Goal: Transaction & Acquisition: Download file/media

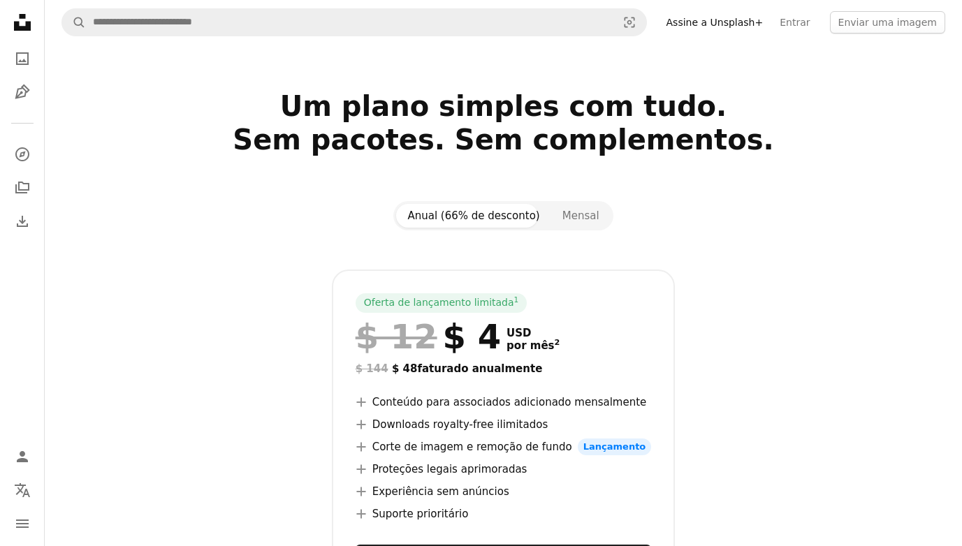
click at [587, 228] on div "Anual (66% de desconto) Mensal" at bounding box center [502, 215] width 219 height 29
click at [584, 226] on button "Mensal" at bounding box center [580, 216] width 59 height 24
click at [517, 224] on button "Anual (66% de desconto)" at bounding box center [473, 216] width 154 height 24
click at [552, 215] on button "Mensal" at bounding box center [580, 216] width 59 height 24
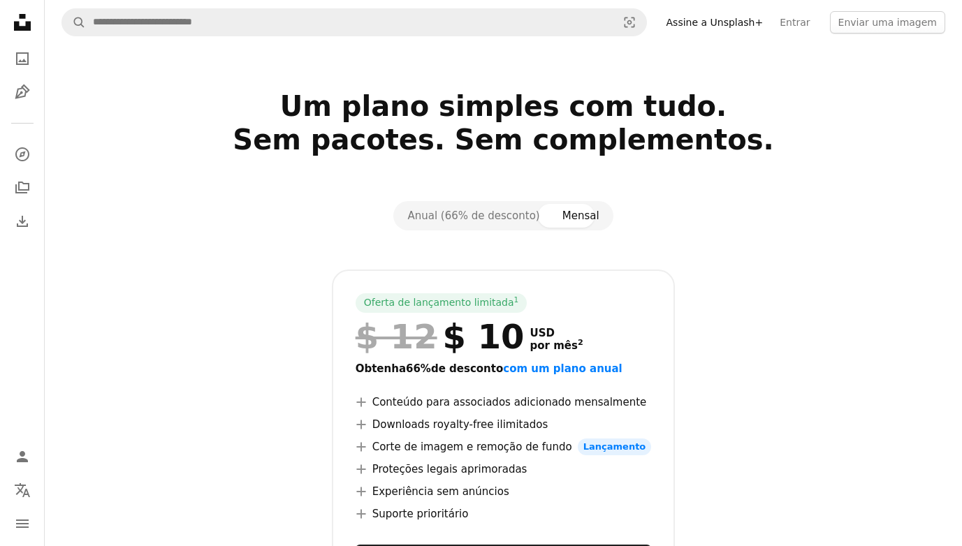
click at [16, 28] on icon at bounding box center [22, 22] width 17 height 17
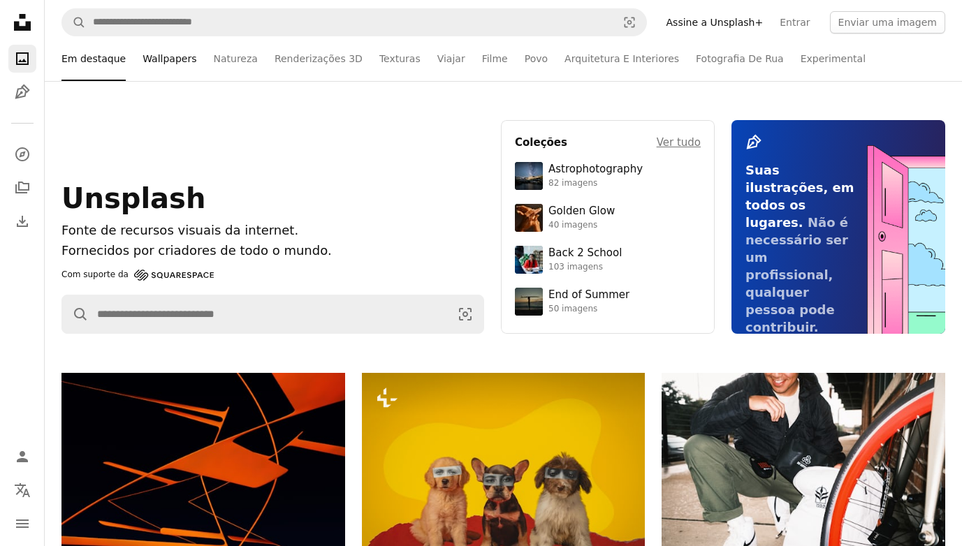
click at [143, 55] on link "Wallpapers" at bounding box center [170, 58] width 54 height 45
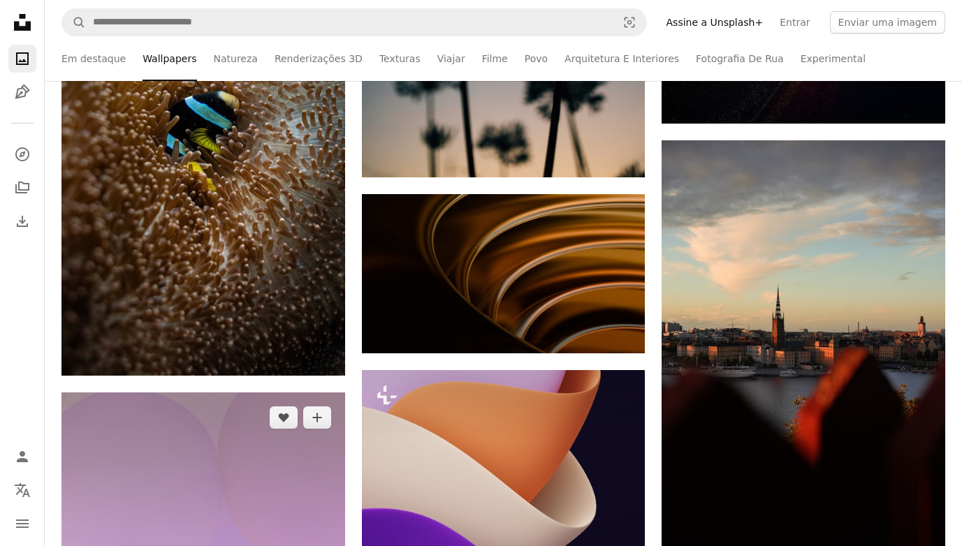
scroll to position [1258, 0]
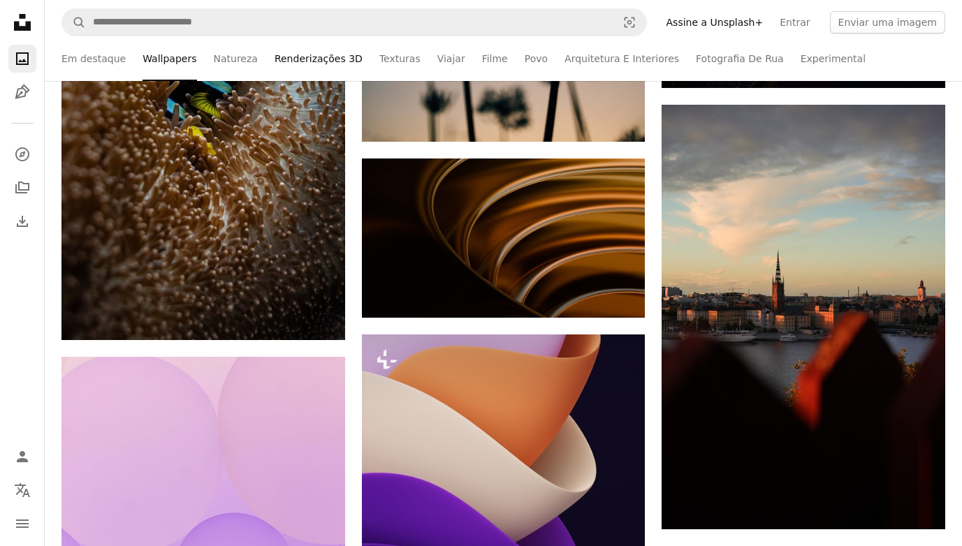
click at [293, 55] on link "Renderizações 3D" at bounding box center [319, 58] width 88 height 45
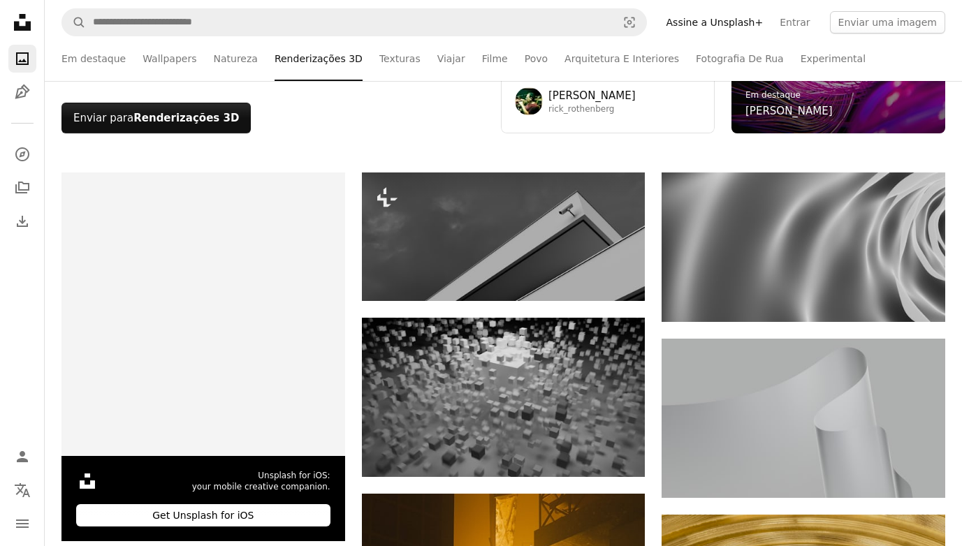
scroll to position [279, 0]
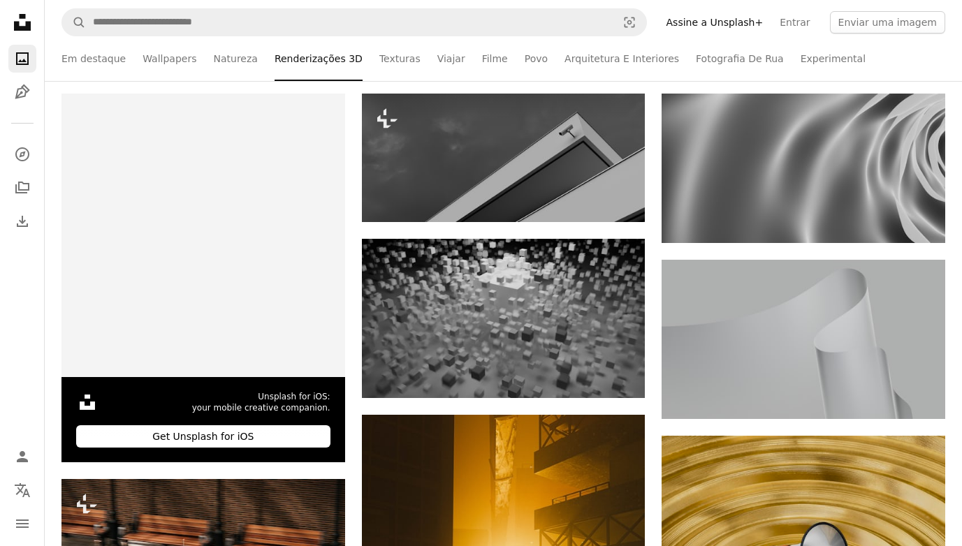
click at [337, 7] on nav "A magnifying glass Visual search Assine a Unsplash+ Entrar Enviar uma imagem" at bounding box center [503, 22] width 917 height 45
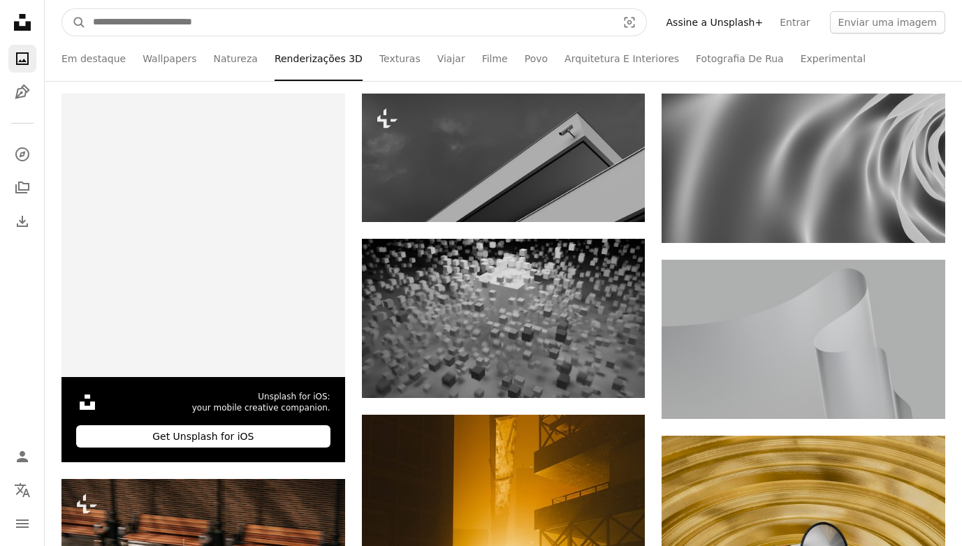
click at [337, 14] on input "Pesquise conteúdo visual em todo o site" at bounding box center [349, 22] width 527 height 27
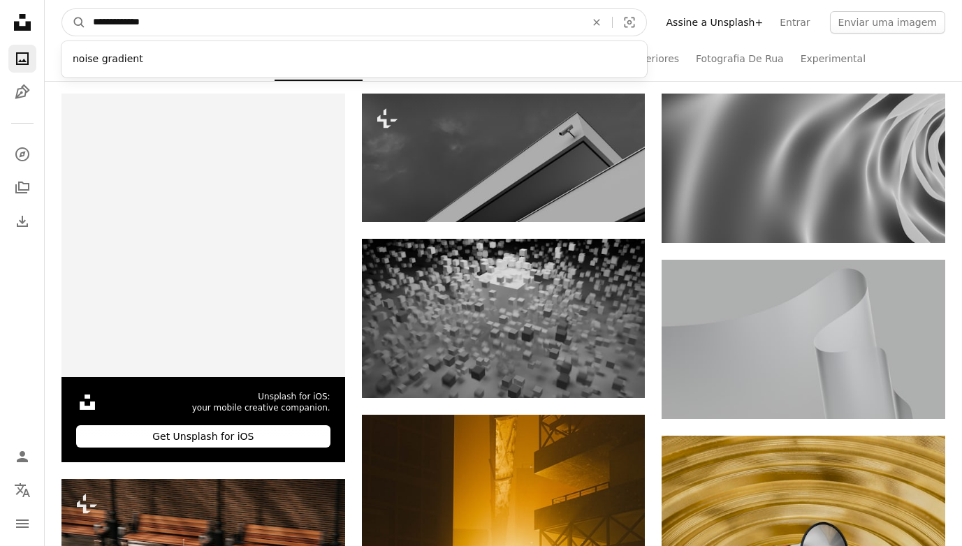
type input "**********"
click button "A magnifying glass" at bounding box center [74, 22] width 24 height 27
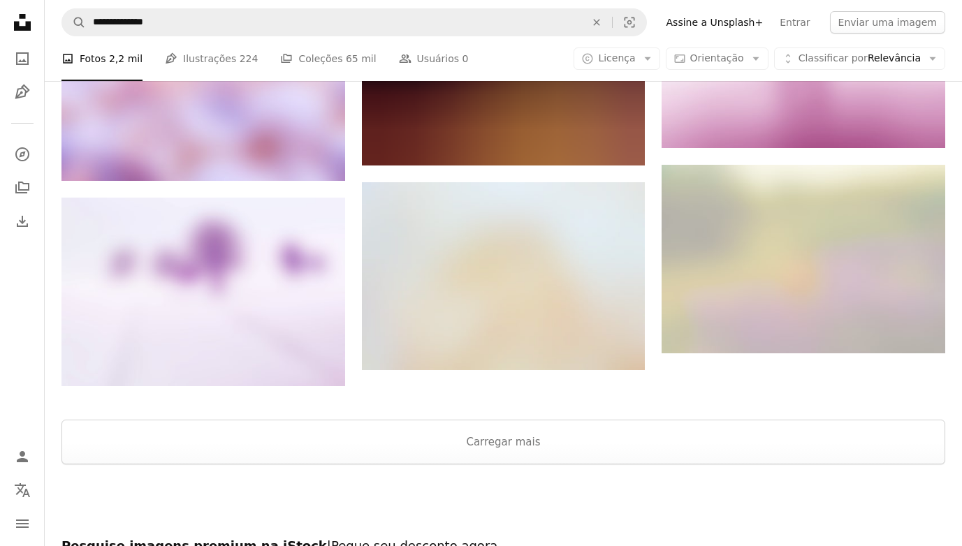
scroll to position [1691, 0]
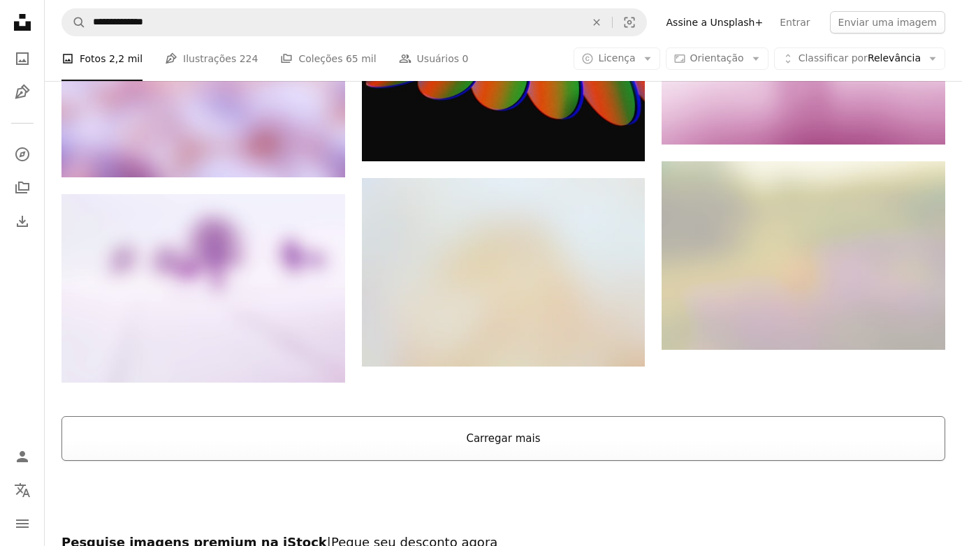
click at [480, 416] on button "Carregar mais" at bounding box center [503, 438] width 884 height 45
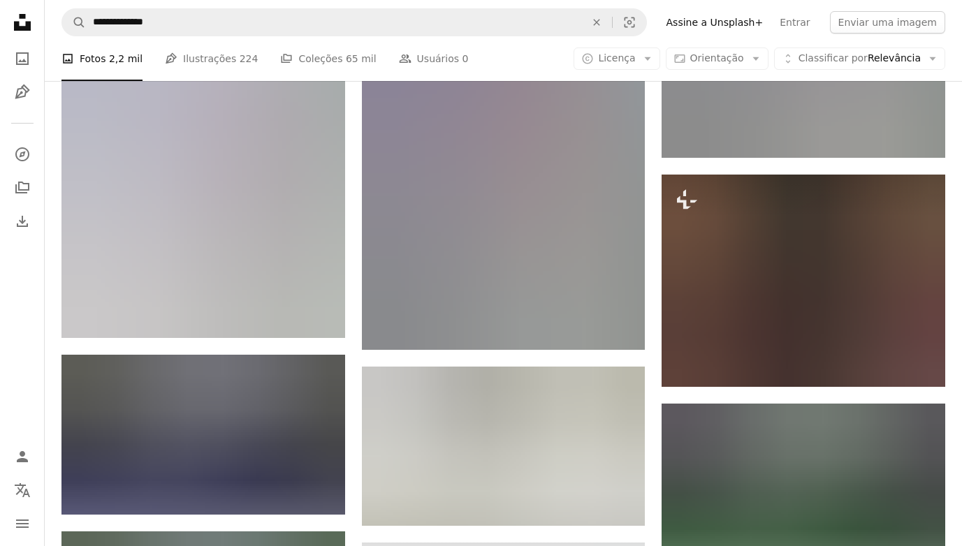
scroll to position [7001, 0]
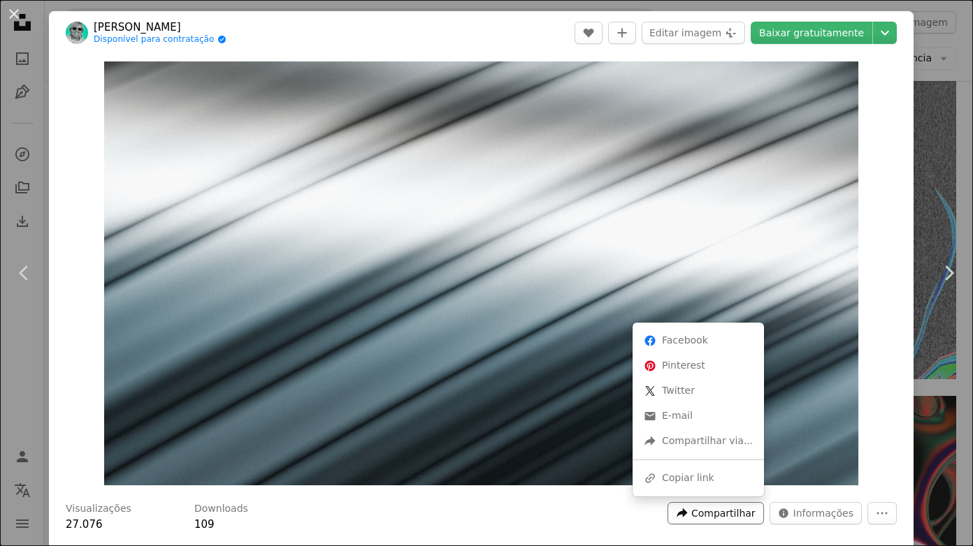
click at [735, 512] on span "Compartilhar" at bounding box center [723, 513] width 64 height 21
click at [705, 467] on div "A URL sharing icon (chains) Copiar link" at bounding box center [698, 478] width 120 height 25
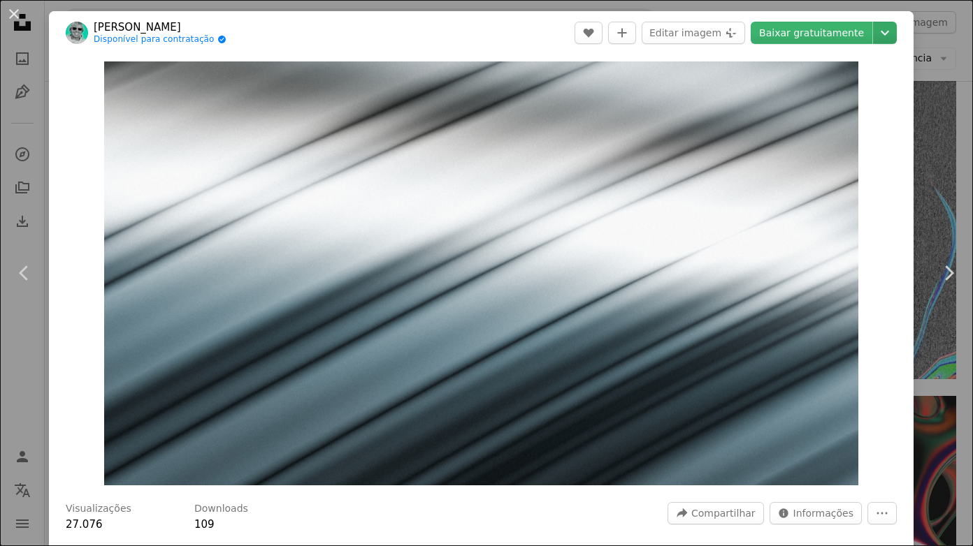
click at [873, 38] on icon "Chevron down" at bounding box center [884, 32] width 22 height 17
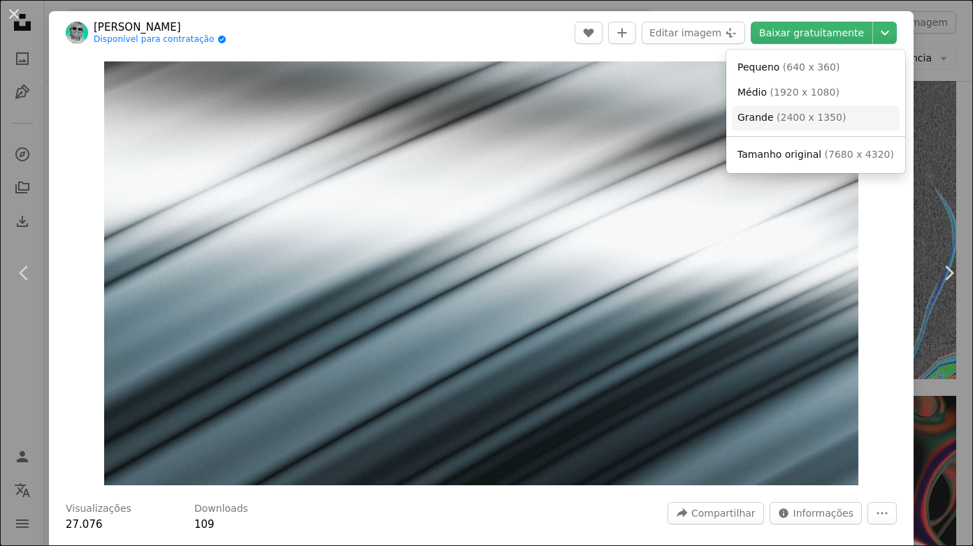
click at [824, 118] on span "( 2400 x 1350 )" at bounding box center [810, 117] width 69 height 11
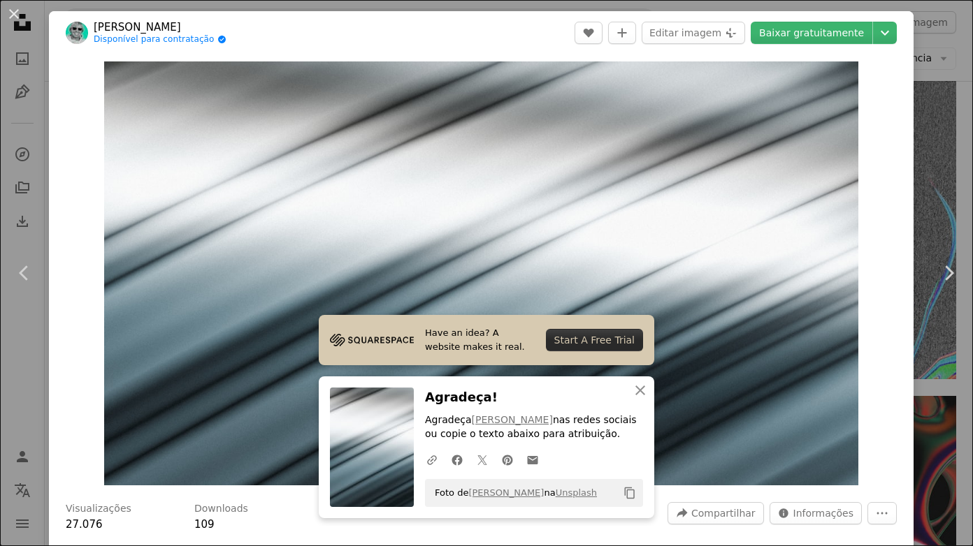
click at [938, 61] on div "An X shape Chevron left Chevron right [PERSON_NAME] Disponível para contratação…" at bounding box center [486, 273] width 973 height 546
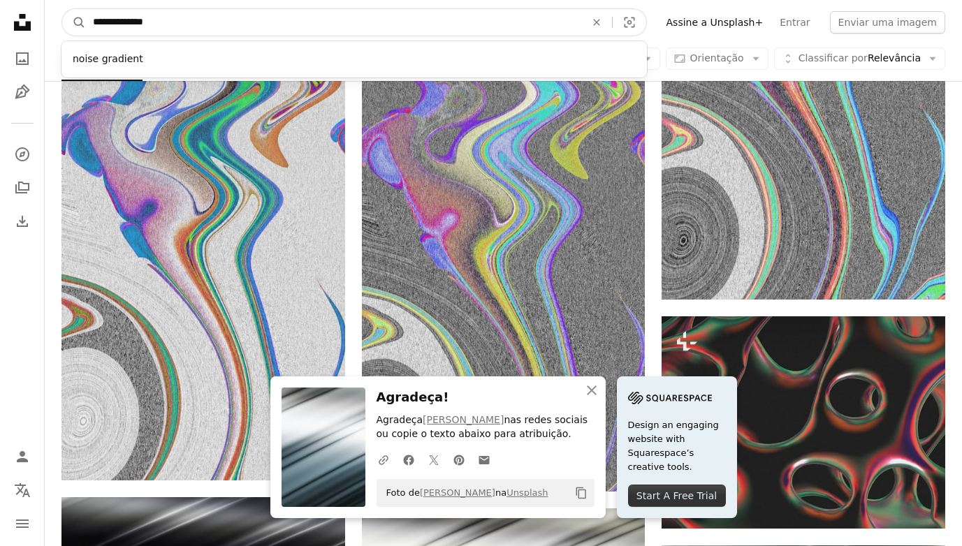
drag, startPoint x: 166, startPoint y: 19, endPoint x: 0, endPoint y: 15, distance: 166.4
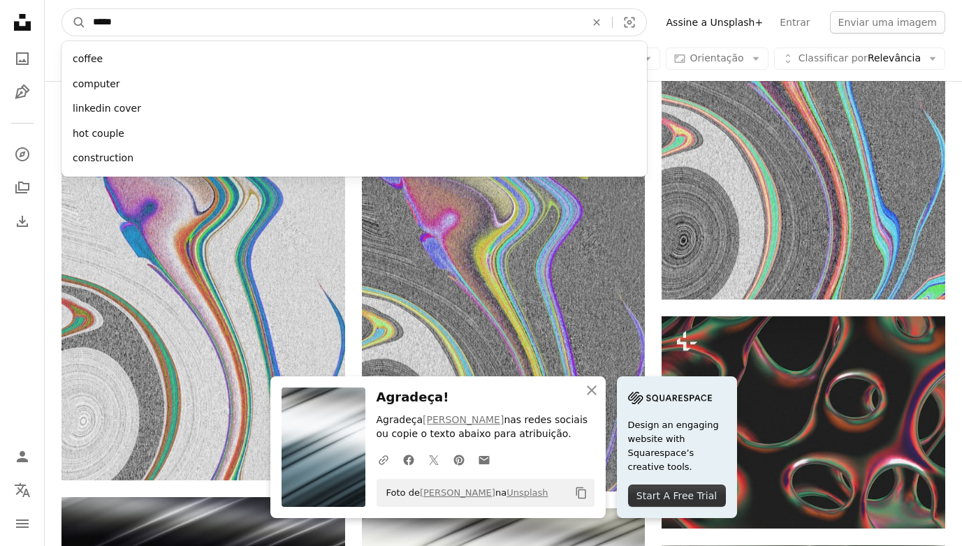
type input "******"
click button "A magnifying glass" at bounding box center [74, 22] width 24 height 27
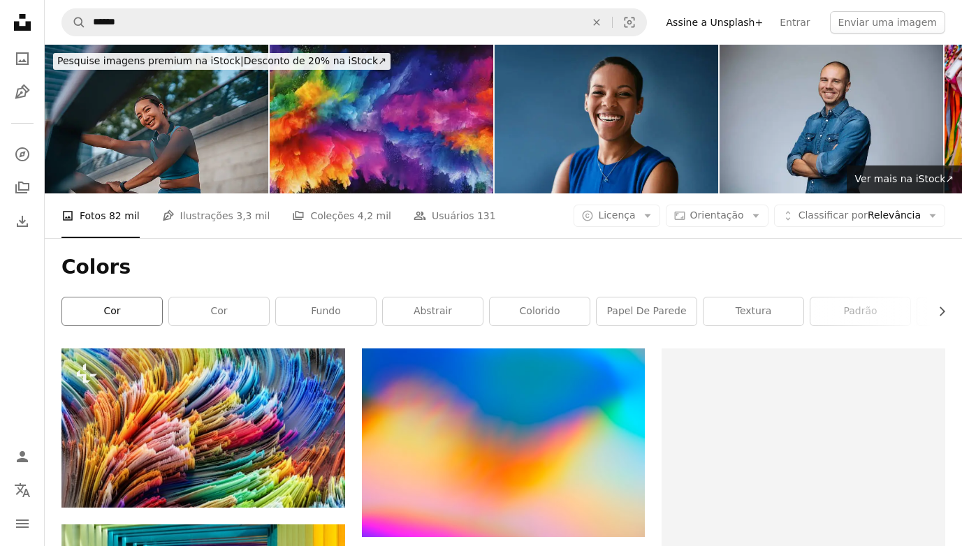
click at [112, 298] on link "Cor" at bounding box center [112, 312] width 100 height 28
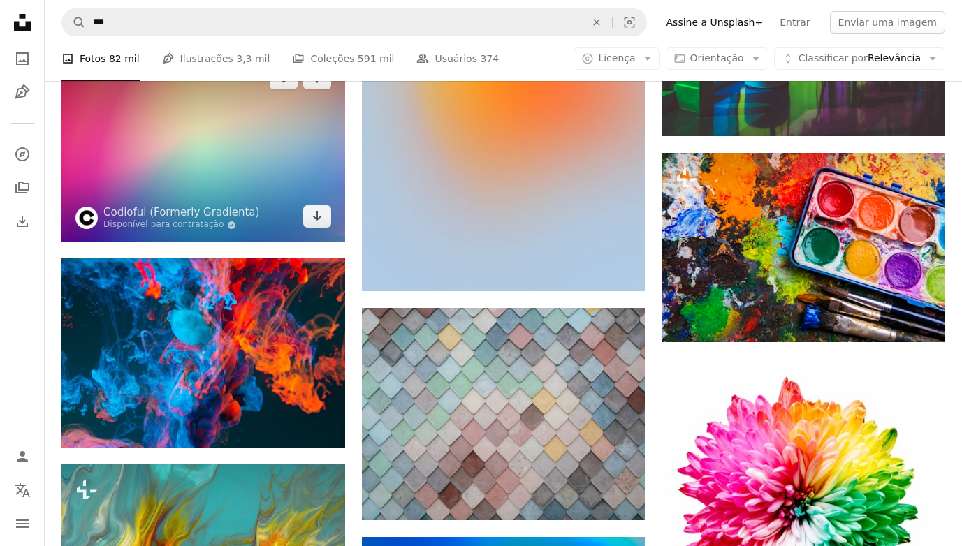
scroll to position [1607, 0]
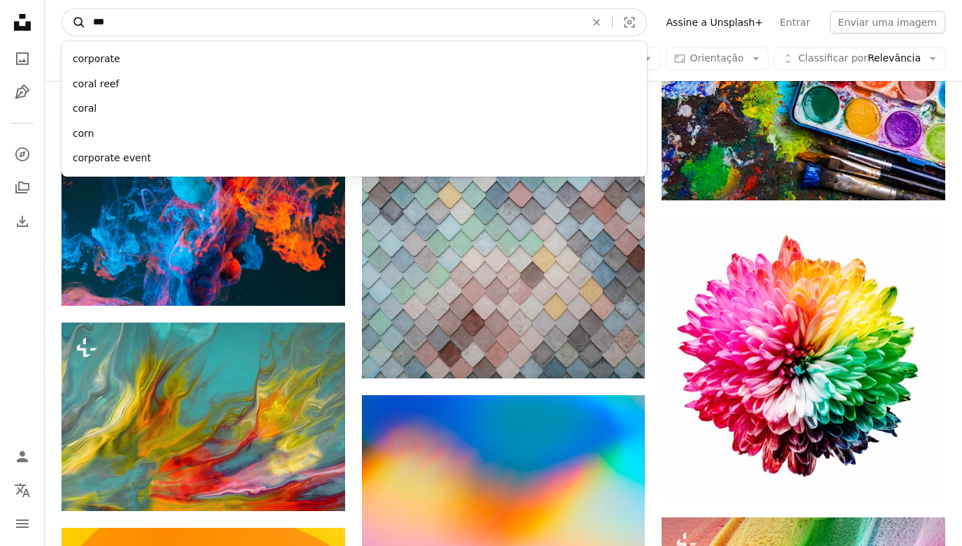
drag, startPoint x: 205, startPoint y: 31, endPoint x: 69, endPoint y: 29, distance: 136.3
click at [69, 29] on form "A magnifying glass *** corporate coral reef coral corn corporate event An X sha…" at bounding box center [354, 22] width 586 height 28
type input "****"
click button "A magnifying glass" at bounding box center [74, 22] width 24 height 27
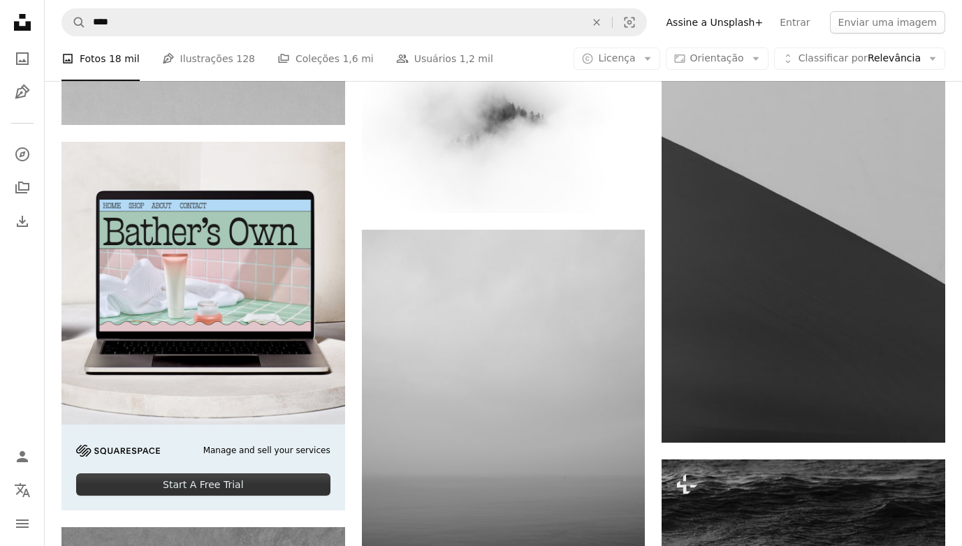
scroll to position [2376, 0]
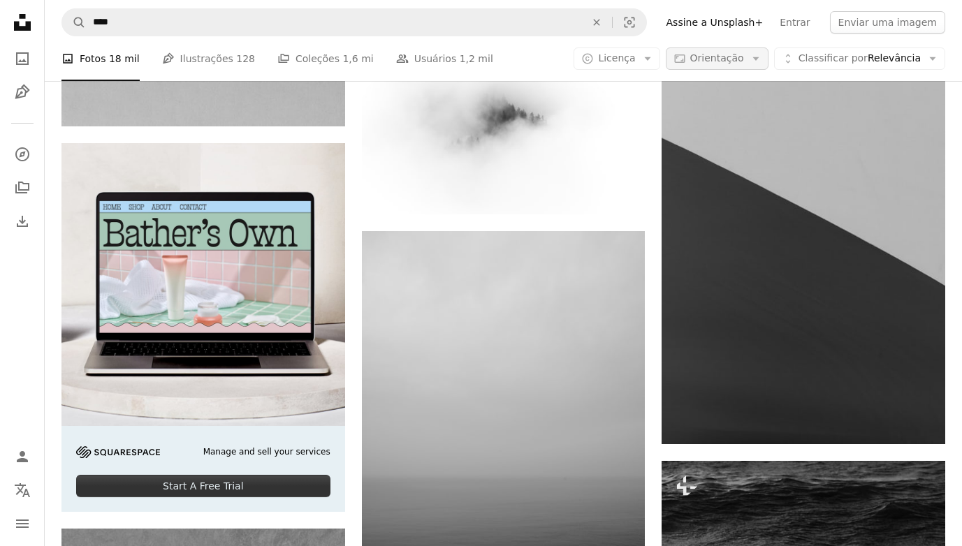
click at [741, 55] on span "Orientação" at bounding box center [717, 57] width 54 height 11
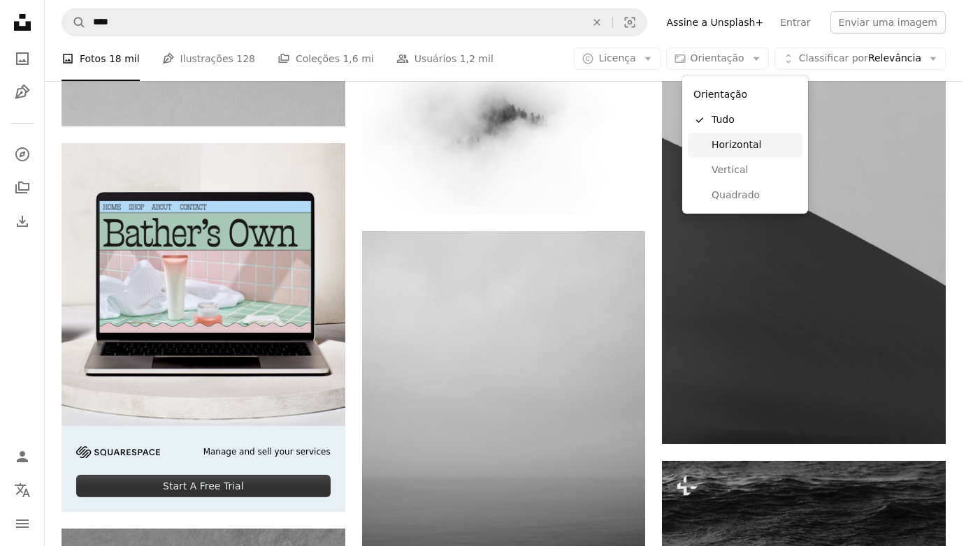
click at [740, 145] on span "Horizontal" at bounding box center [753, 145] width 85 height 14
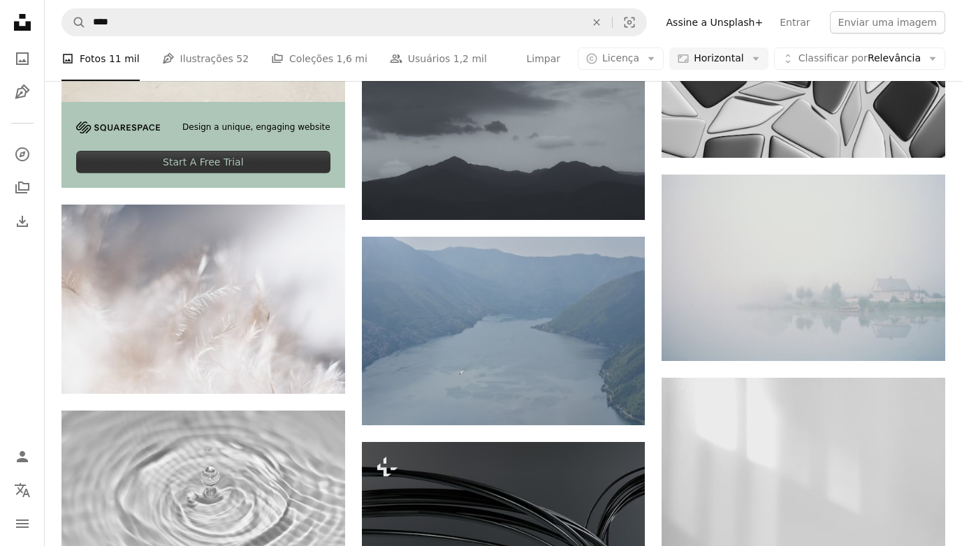
scroll to position [629, 0]
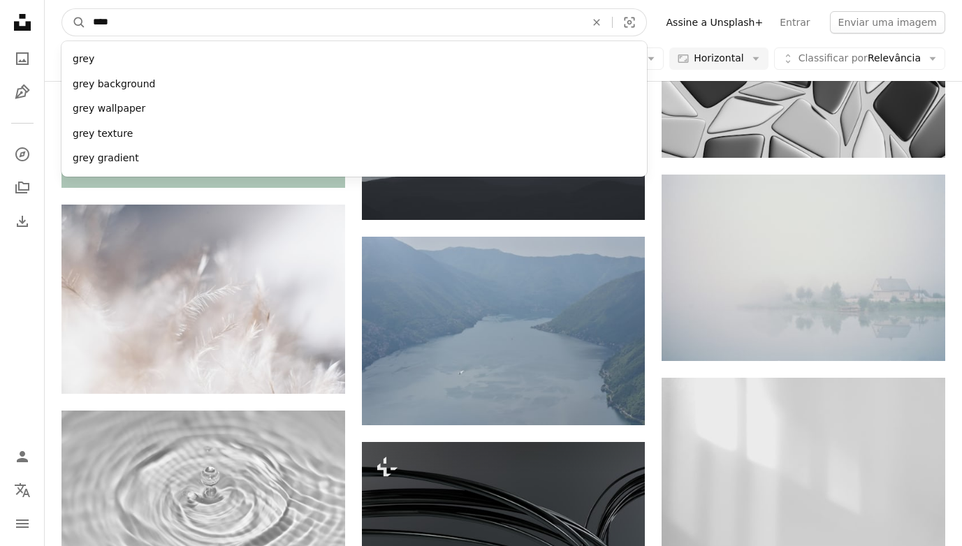
drag, startPoint x: 126, startPoint y: 16, endPoint x: 43, endPoint y: 24, distance: 83.6
type input "*****"
click button "A magnifying glass" at bounding box center [74, 22] width 24 height 27
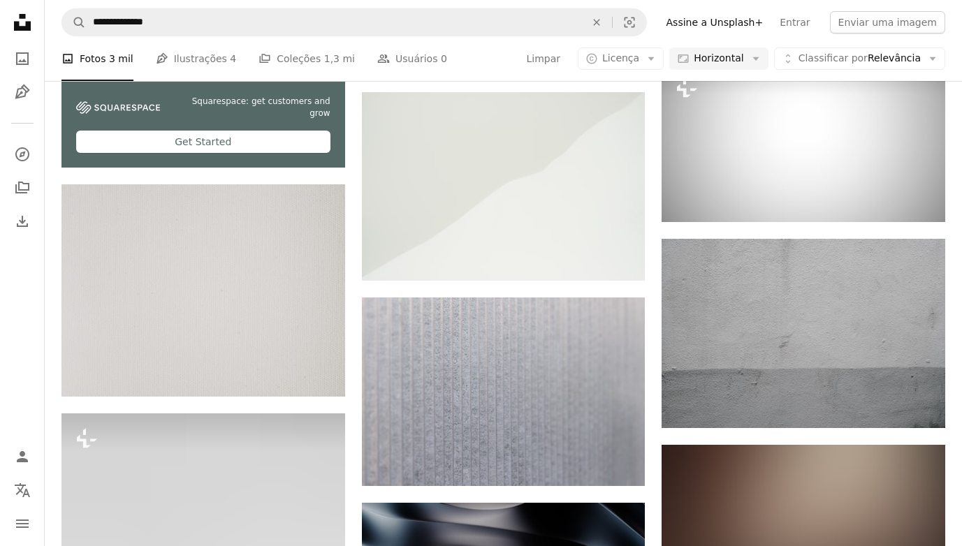
scroll to position [419, 0]
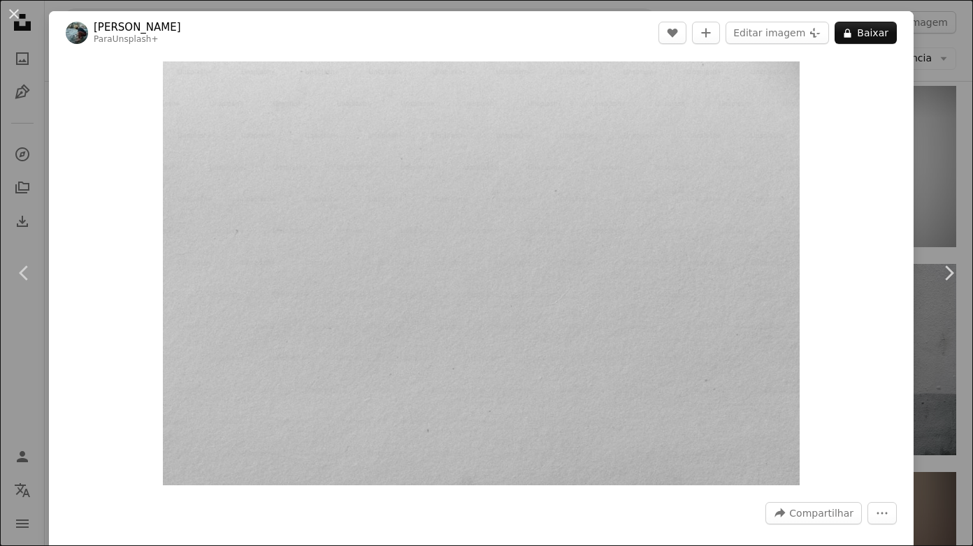
click at [948, 99] on div "An X shape Chevron left Chevron right [PERSON_NAME] Para Unsplash+ A heart A pl…" at bounding box center [486, 273] width 973 height 546
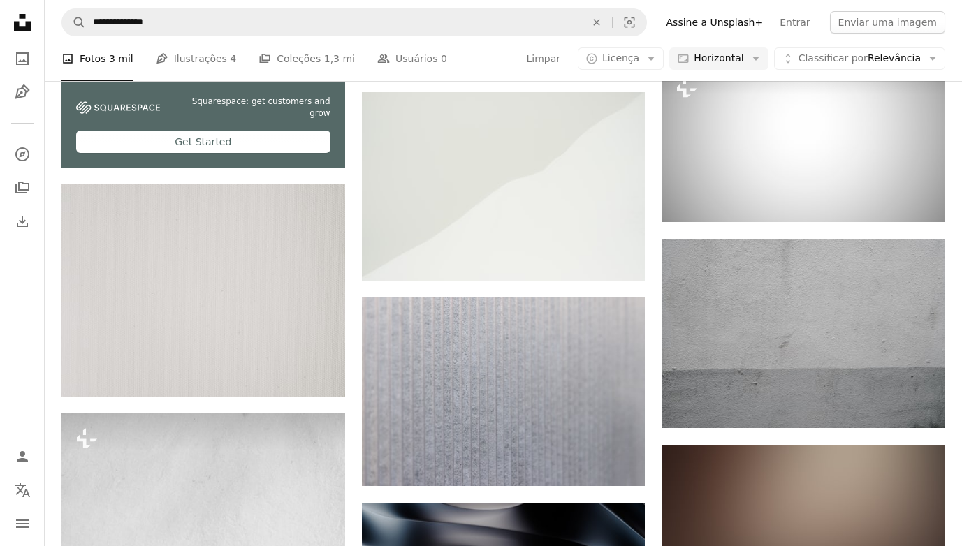
scroll to position [3564, 0]
